Goal: Use online tool/utility: Use online tool/utility

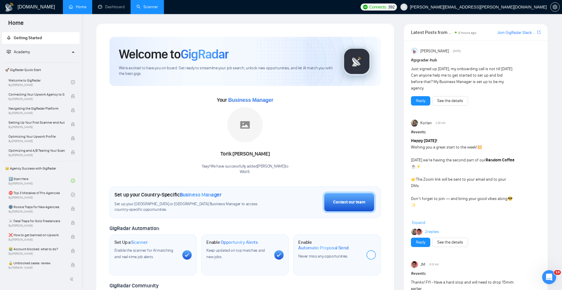
click at [136, 6] on link "Scanner" at bounding box center [147, 6] width 22 height 5
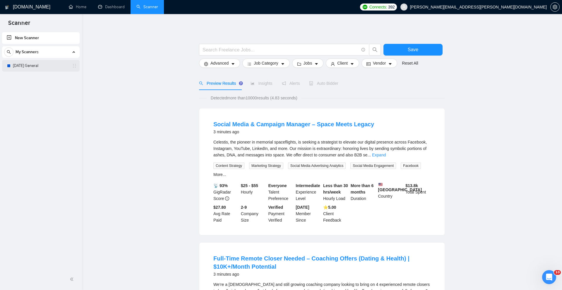
click at [42, 65] on link "[DATE] General" at bounding box center [41, 66] width 56 height 12
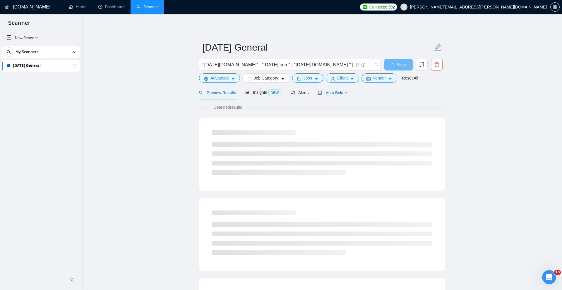
click at [336, 94] on span "Auto Bidder" at bounding box center [332, 92] width 29 height 5
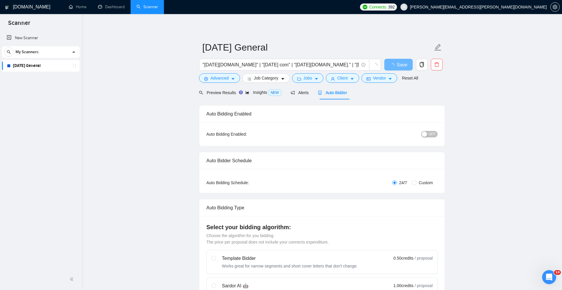
checkbox input "true"
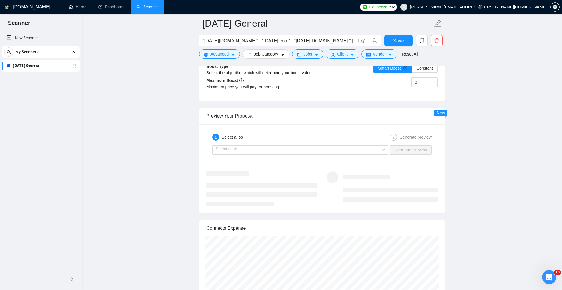
scroll to position [1129, 0]
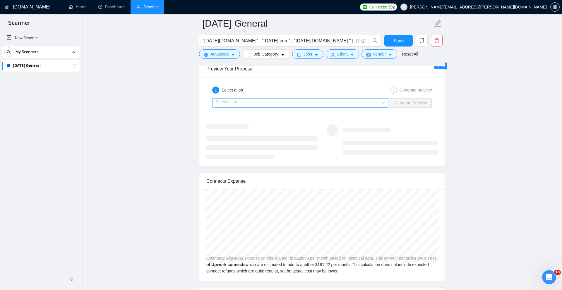
click at [383, 108] on div "Select a job" at bounding box center [300, 102] width 176 height 9
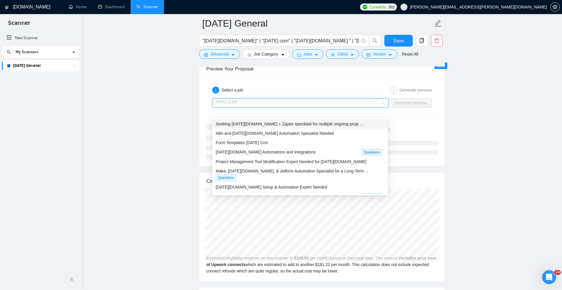
click at [343, 123] on span "Seeking [DATE][DOMAIN_NAME] + Zapier specilaist for multiple ongoing proje ..." at bounding box center [289, 124] width 147 height 5
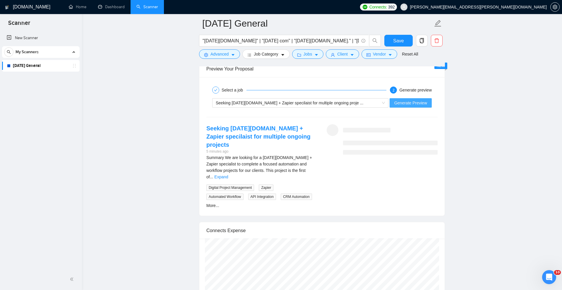
click at [423, 106] on span "Generate Preview" at bounding box center [410, 103] width 33 height 6
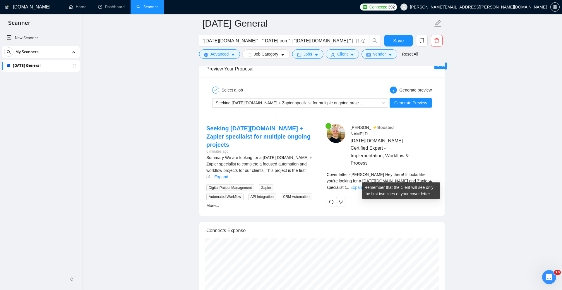
click at [364, 185] on link "Expand" at bounding box center [357, 187] width 14 height 5
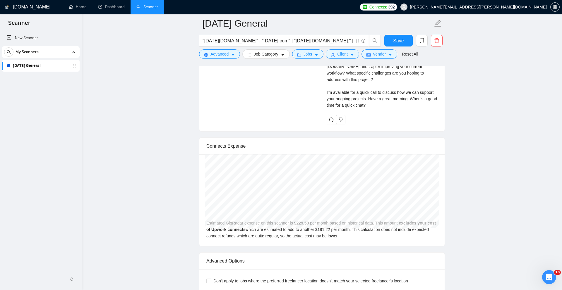
scroll to position [1285, 0]
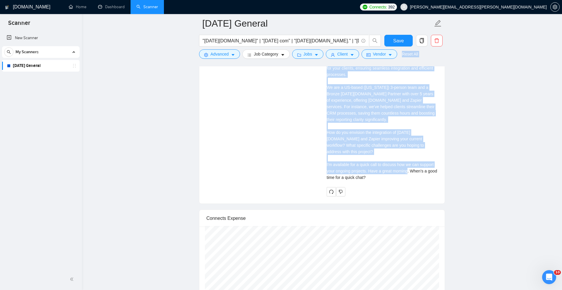
drag, startPoint x: 383, startPoint y: 162, endPoint x: 337, endPoint y: 61, distance: 111.0
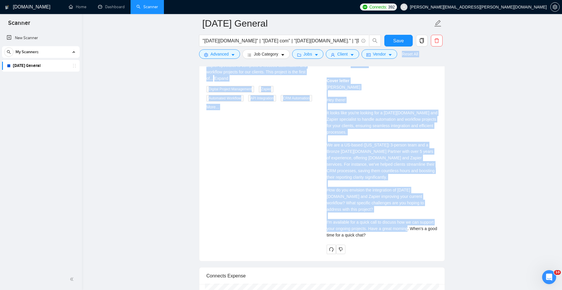
scroll to position [1227, 0]
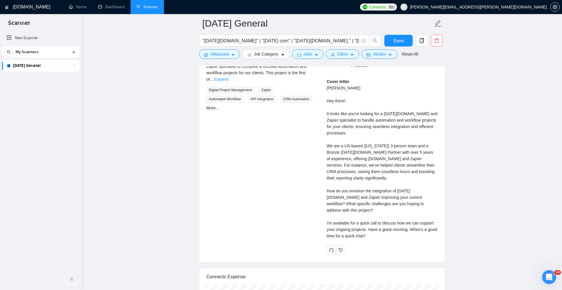
drag, startPoint x: 372, startPoint y: 112, endPoint x: 364, endPoint y: 109, distance: 8.8
click at [369, 110] on div "Cover letter [PERSON_NAME] Hey there! It looks like you're looking for a [DATE]…" at bounding box center [382, 158] width 111 height 161
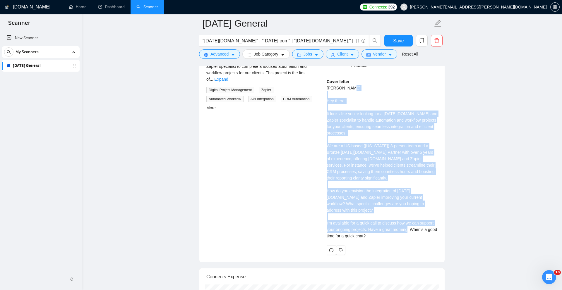
drag, startPoint x: 327, startPoint y: 96, endPoint x: 401, endPoint y: 229, distance: 151.8
click at [401, 229] on div "Cover letter [PERSON_NAME] Hey there! It looks like you're looking for a [DATE]…" at bounding box center [382, 160] width 111 height 165
copy div "Hey there! It looks like you're looking for a [DATE][DOMAIN_NAME] and Zapier sp…"
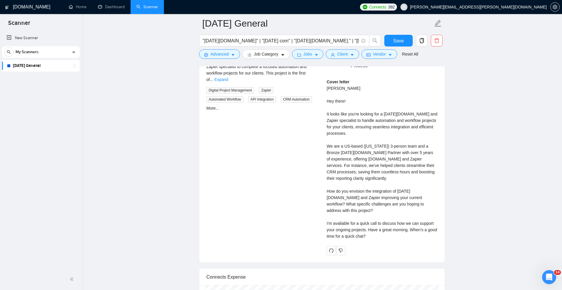
click at [340, 83] on div "Cover letter [PERSON_NAME] Hey there! It looks like you're looking for a [DATE]…" at bounding box center [382, 159] width 111 height 161
copy div "[PERSON_NAME]"
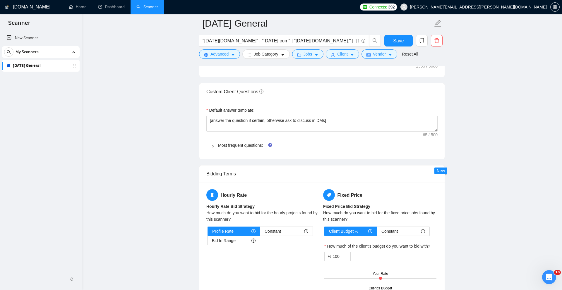
scroll to position [805, 0]
